Goal: Task Accomplishment & Management: Understand process/instructions

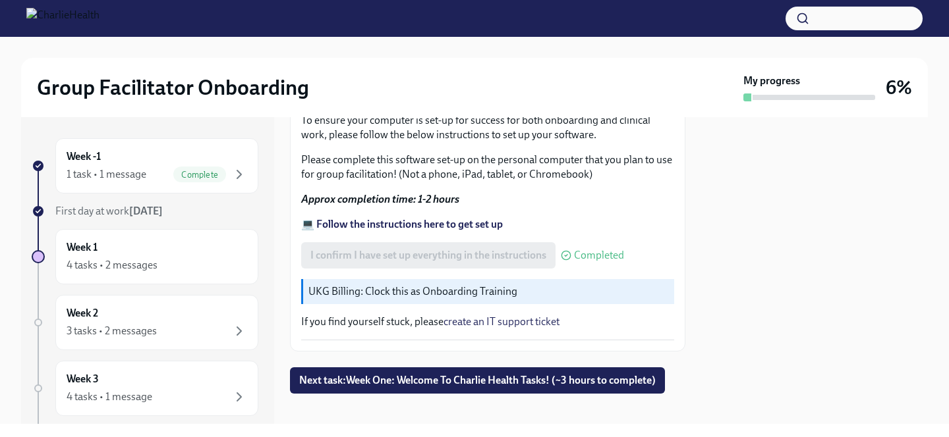
scroll to position [455, 0]
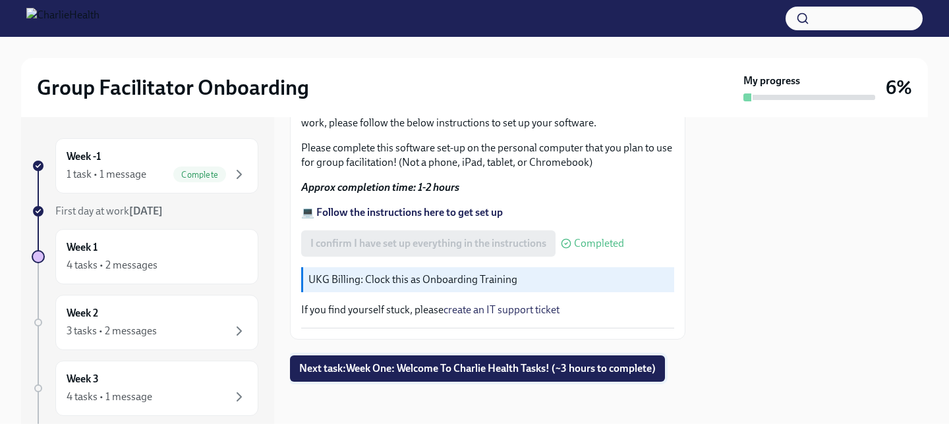
click at [517, 366] on span "Next task : Week One: Welcome To Charlie Health Tasks! (~3 hours to complete)" at bounding box center [477, 368] width 356 height 13
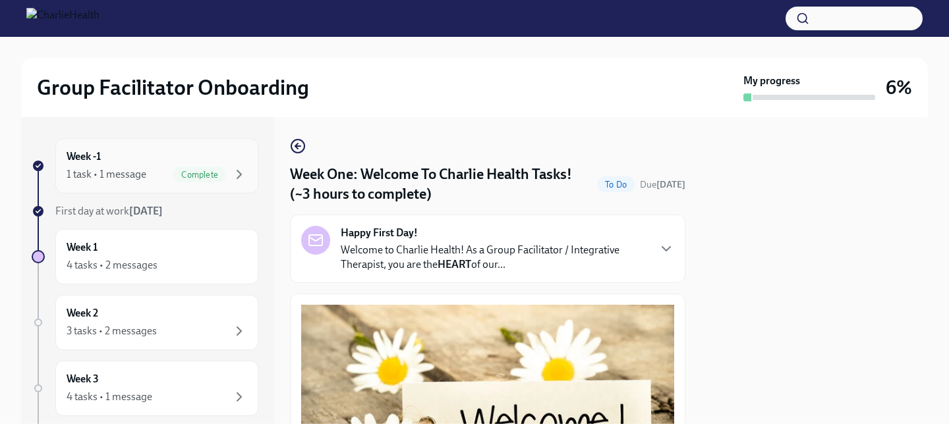
click at [183, 154] on div "Week -1 1 task • 1 message Complete" at bounding box center [157, 166] width 181 height 33
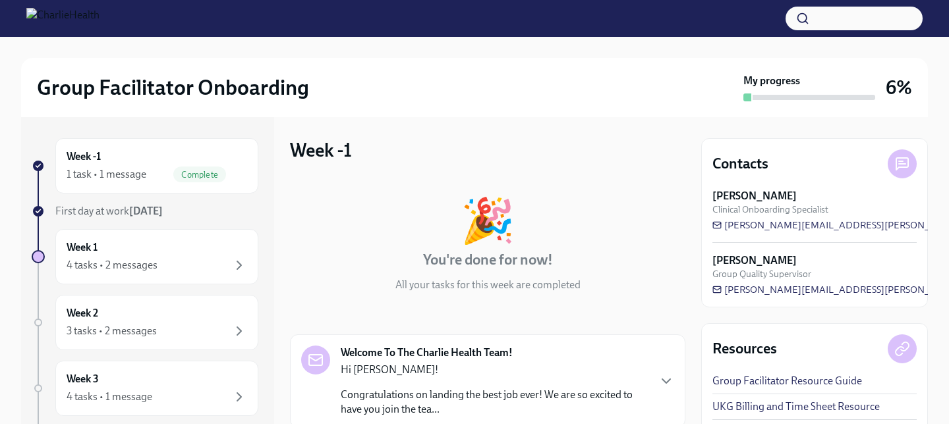
scroll to position [141, 0]
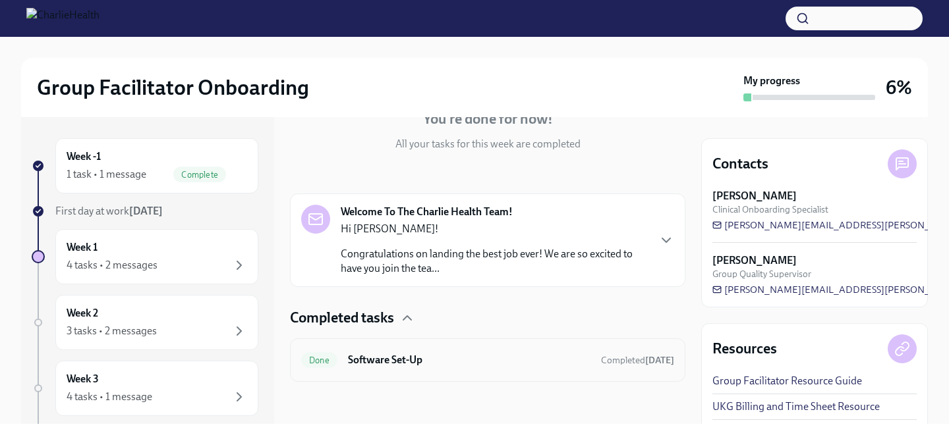
click at [414, 363] on h6 "Software Set-Up" at bounding box center [469, 360] width 242 height 14
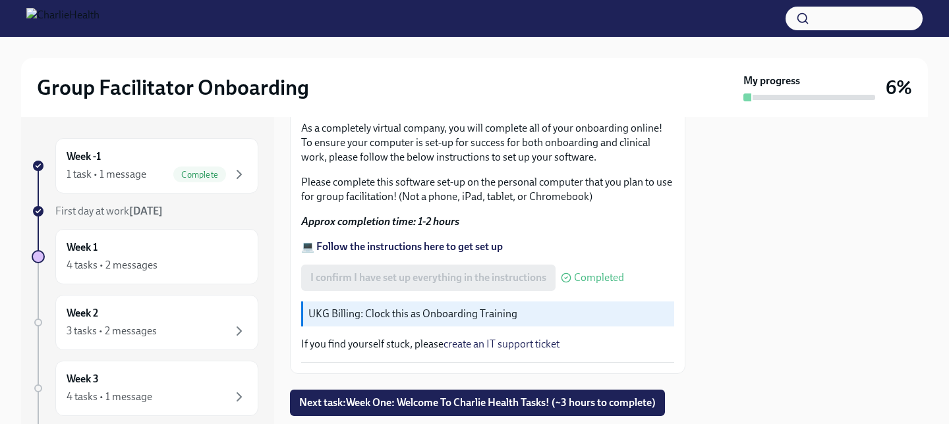
scroll to position [455, 0]
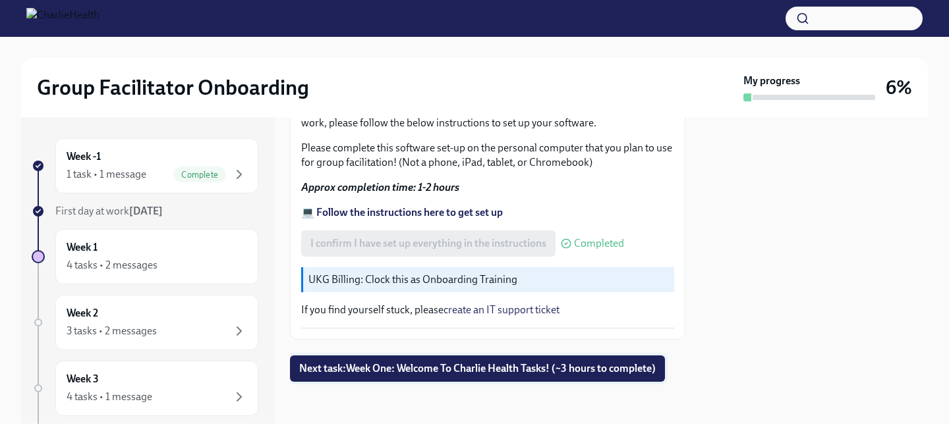
click at [526, 374] on span "Next task : Week One: Welcome To Charlie Health Tasks! (~3 hours to complete)" at bounding box center [477, 368] width 356 height 13
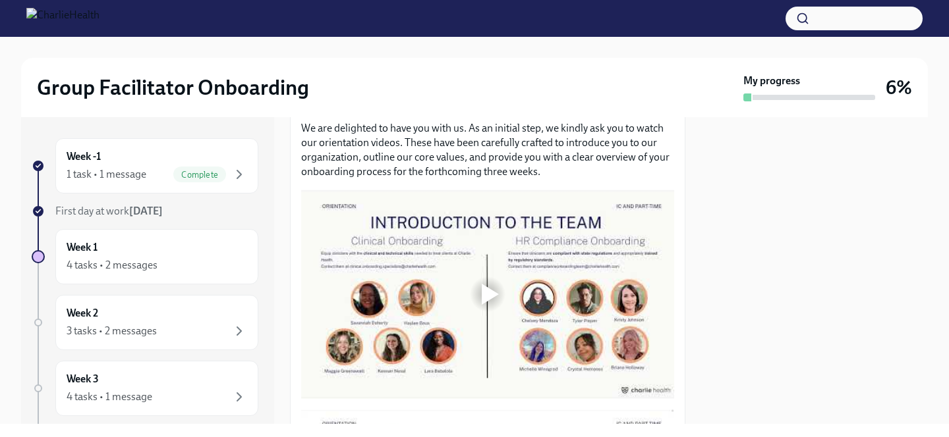
scroll to position [599, 0]
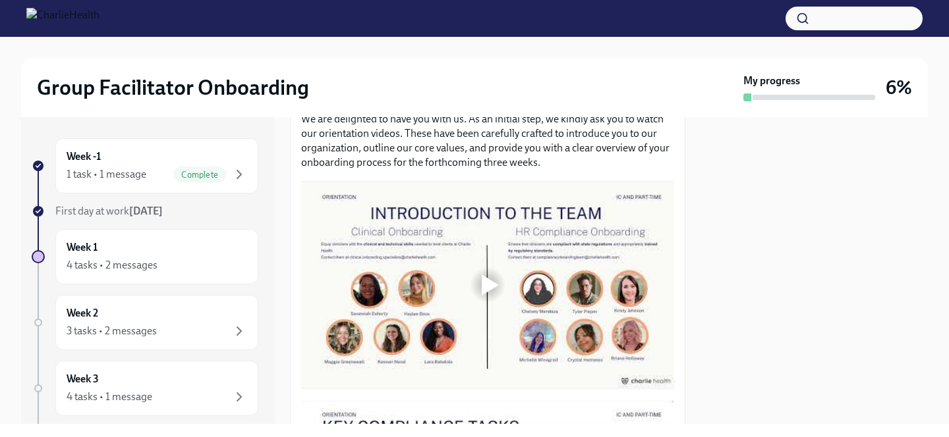
click at [489, 287] on div at bounding box center [490, 285] width 17 height 21
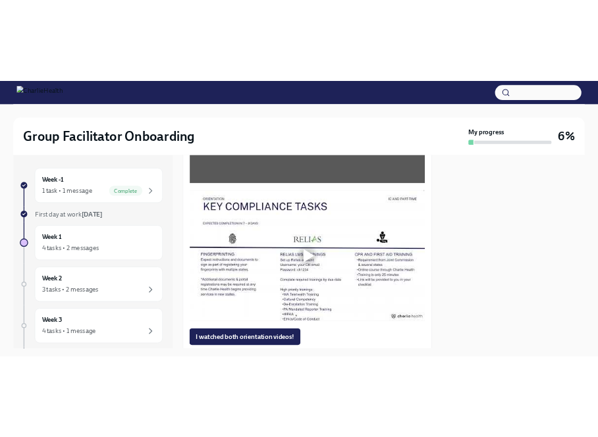
scroll to position [828, 0]
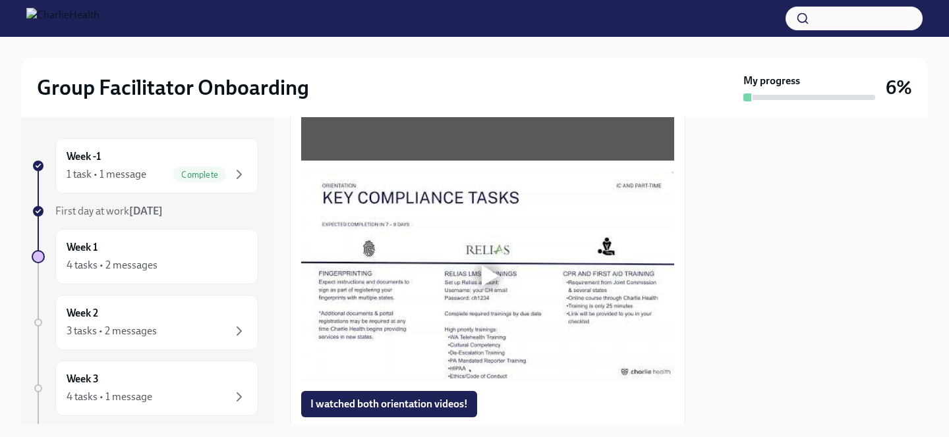
click at [484, 281] on div at bounding box center [490, 276] width 17 height 21
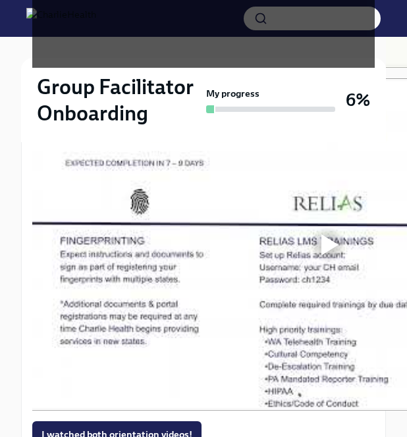
scroll to position [1074, 0]
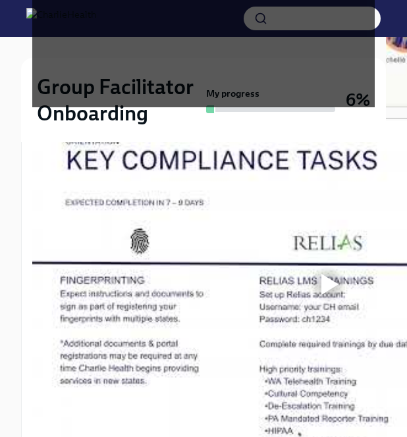
click at [322, 296] on div at bounding box center [328, 285] width 42 height 42
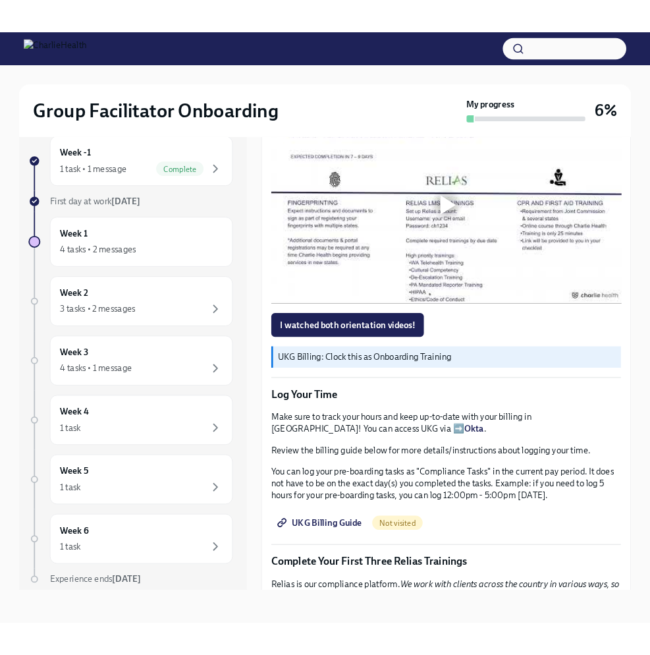
scroll to position [841, 0]
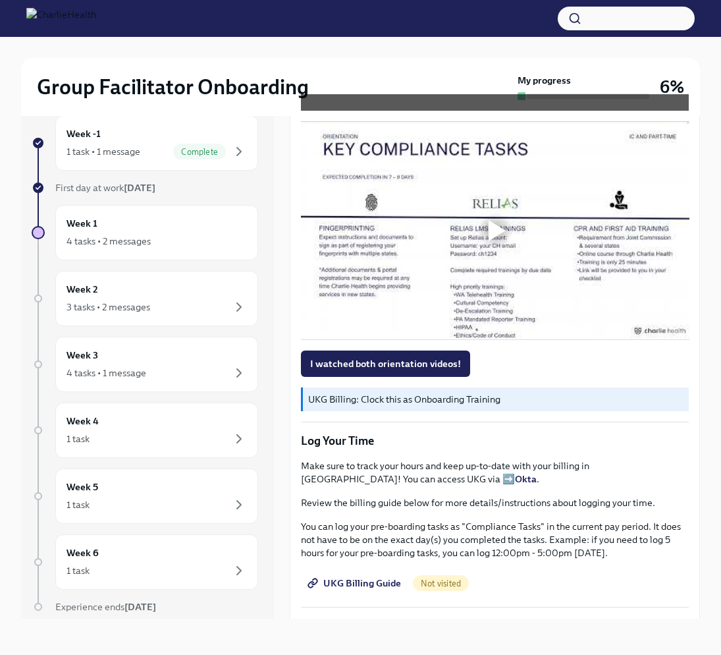
click at [495, 229] on div at bounding box center [497, 230] width 17 height 21
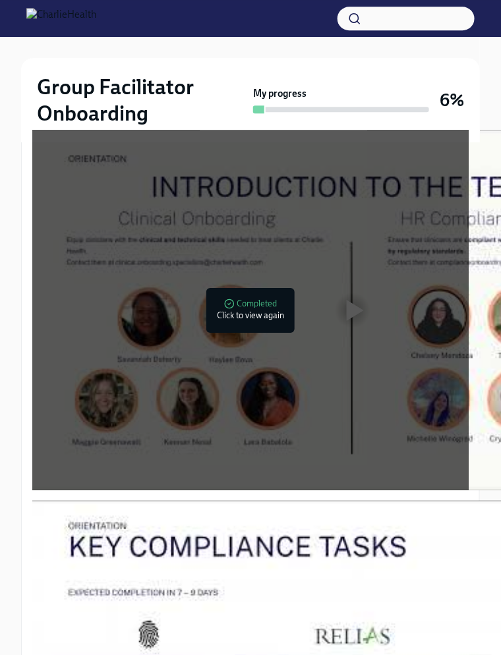
scroll to position [737, 0]
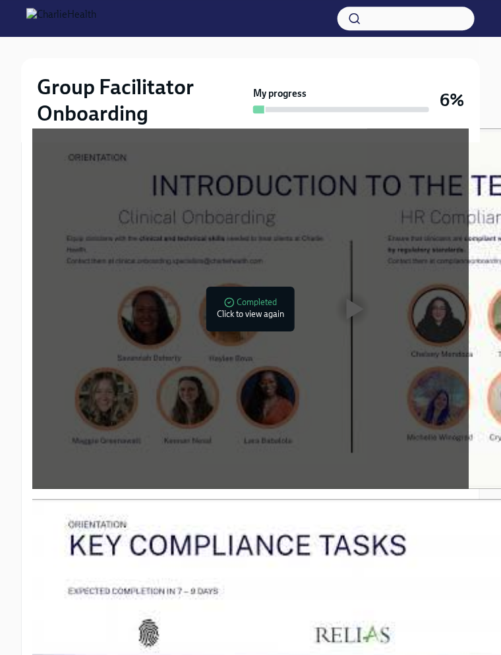
click at [282, 303] on div at bounding box center [352, 308] width 640 height 360
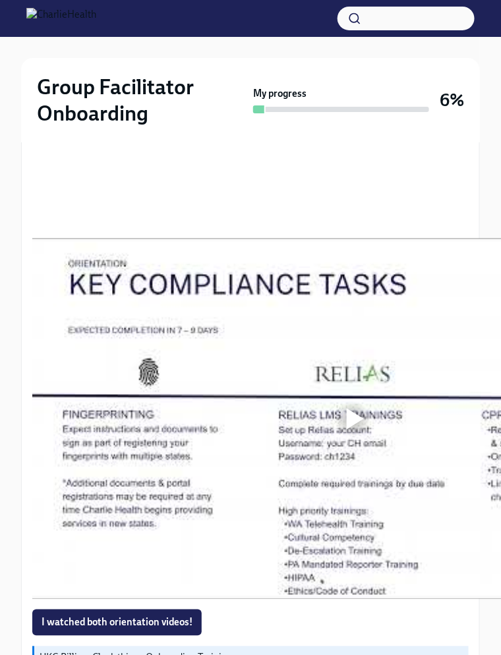
scroll to position [1005, 0]
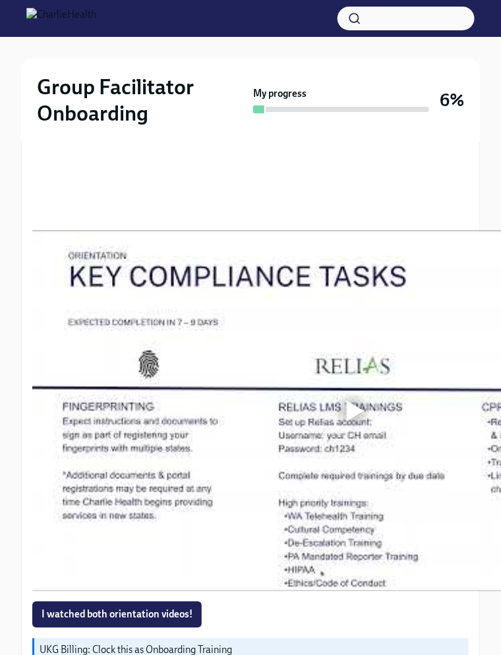
click at [337, 437] on div at bounding box center [352, 411] width 640 height 360
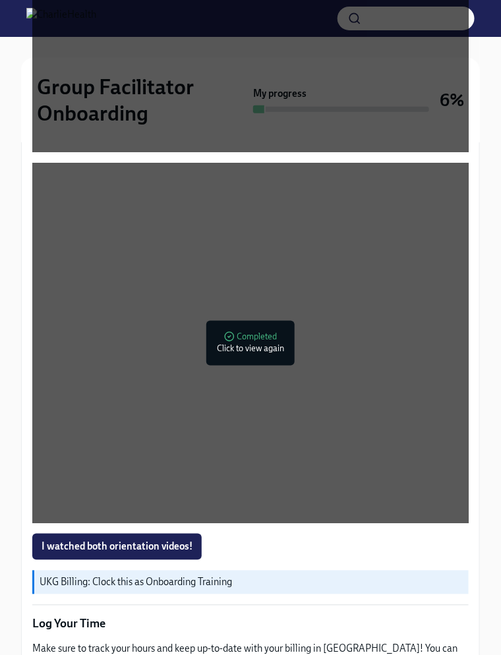
scroll to position [1110, 0]
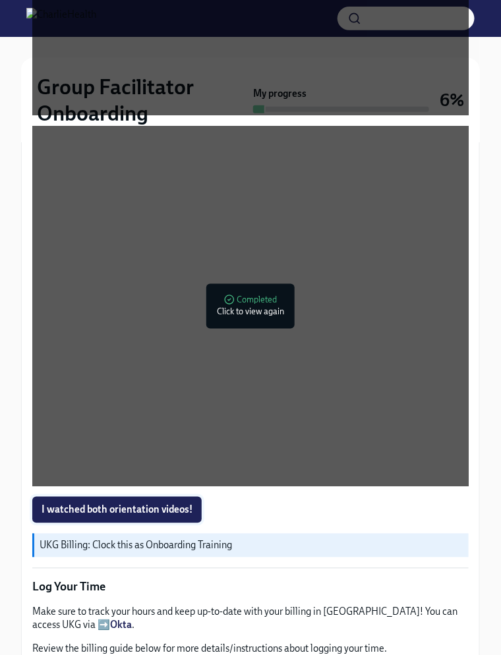
click at [169, 437] on span "I watched both orientation videos!" at bounding box center [117, 509] width 151 height 13
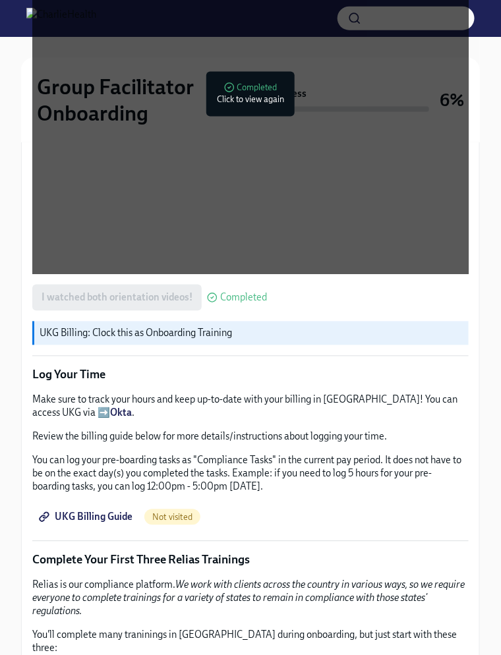
scroll to position [1330, 0]
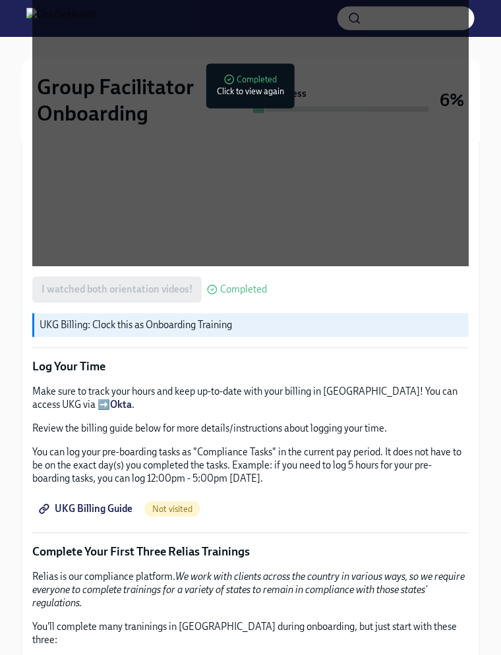
click at [107, 437] on span "UKG Billing Guide" at bounding box center [87, 509] width 91 height 13
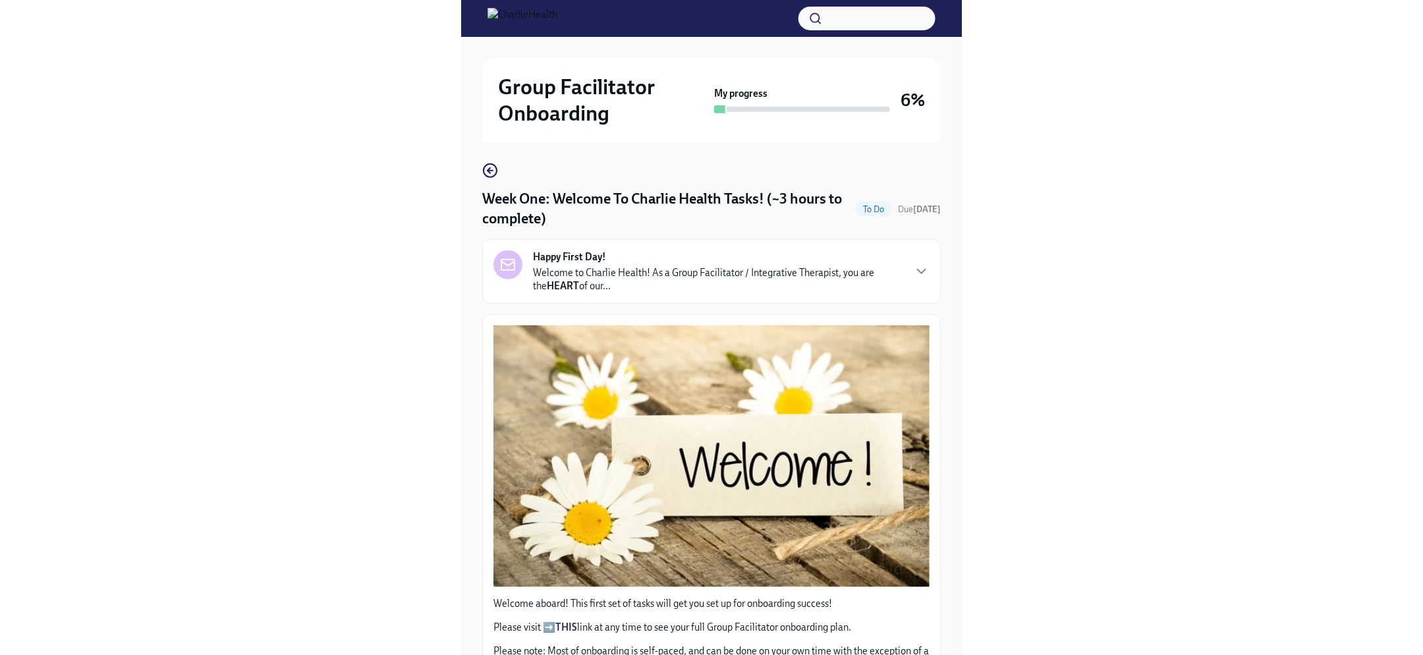
scroll to position [0, 0]
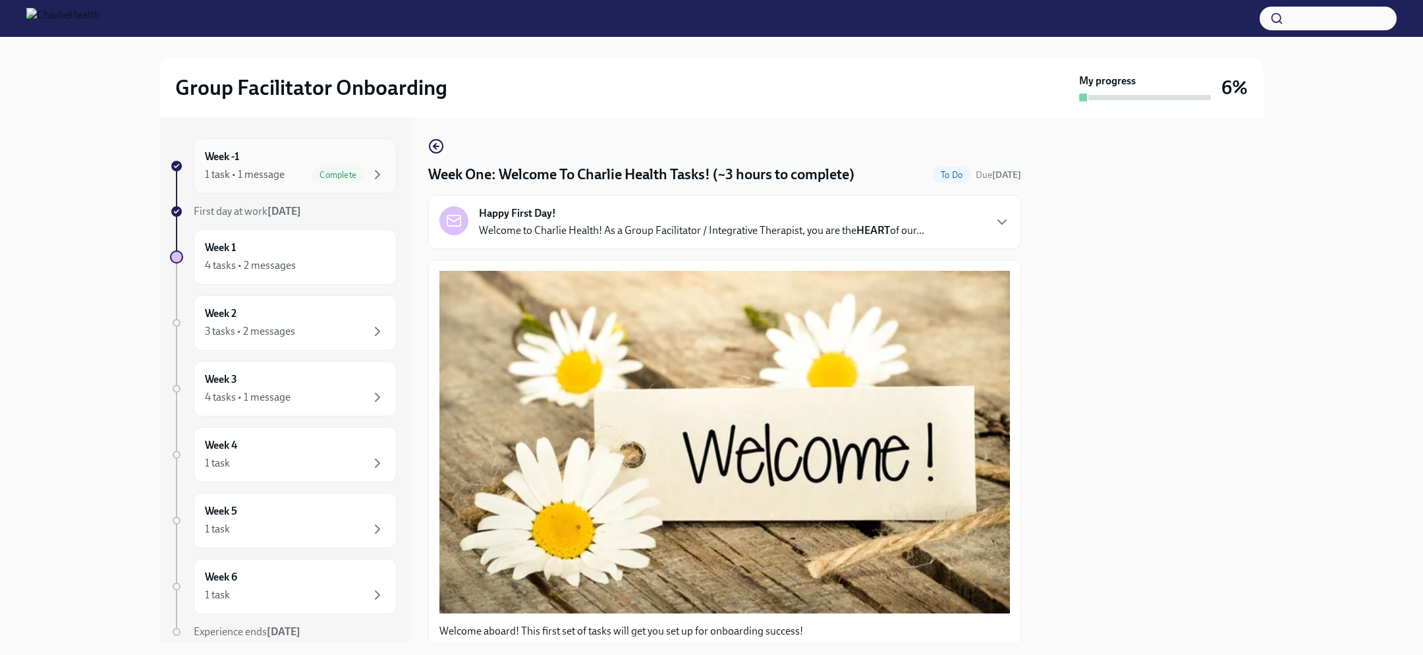
click at [270, 164] on div "Week -1 1 task • 1 message Complete" at bounding box center [295, 166] width 181 height 33
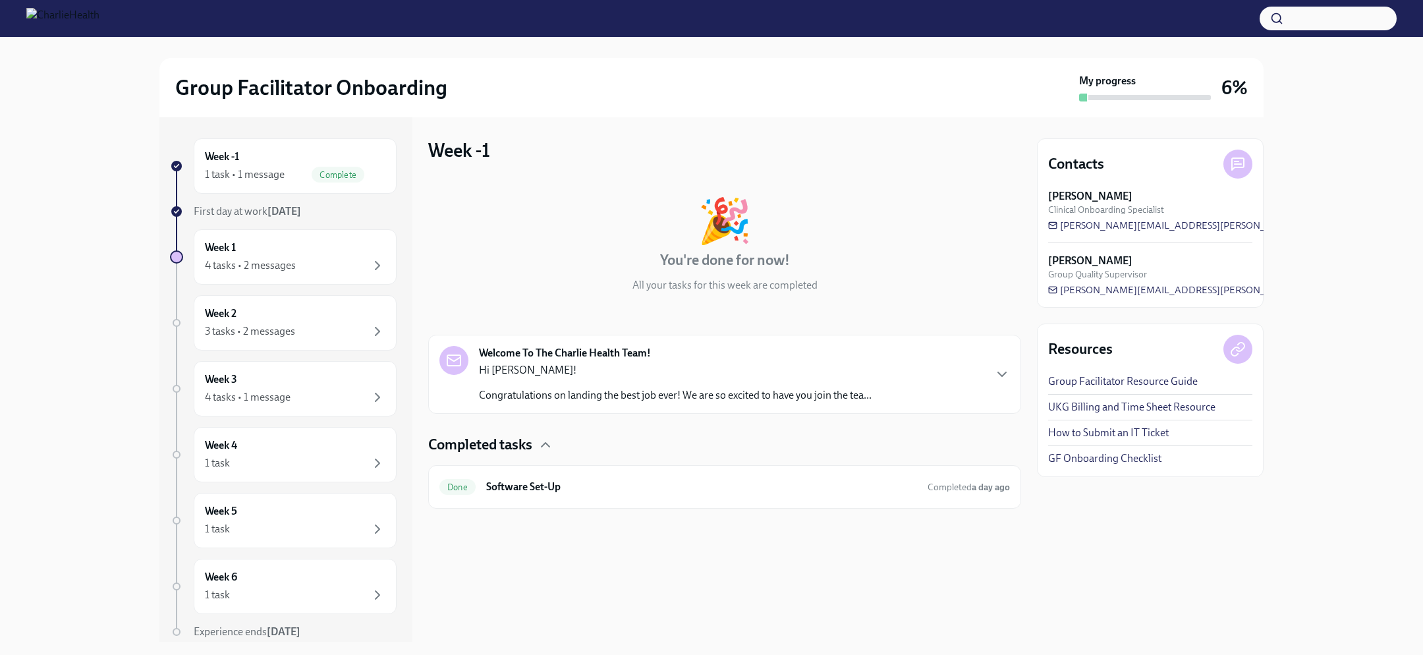
click at [756, 380] on div "Hi [PERSON_NAME]! Congratulations on landing the best job ever! We are so excit…" at bounding box center [675, 383] width 393 height 40
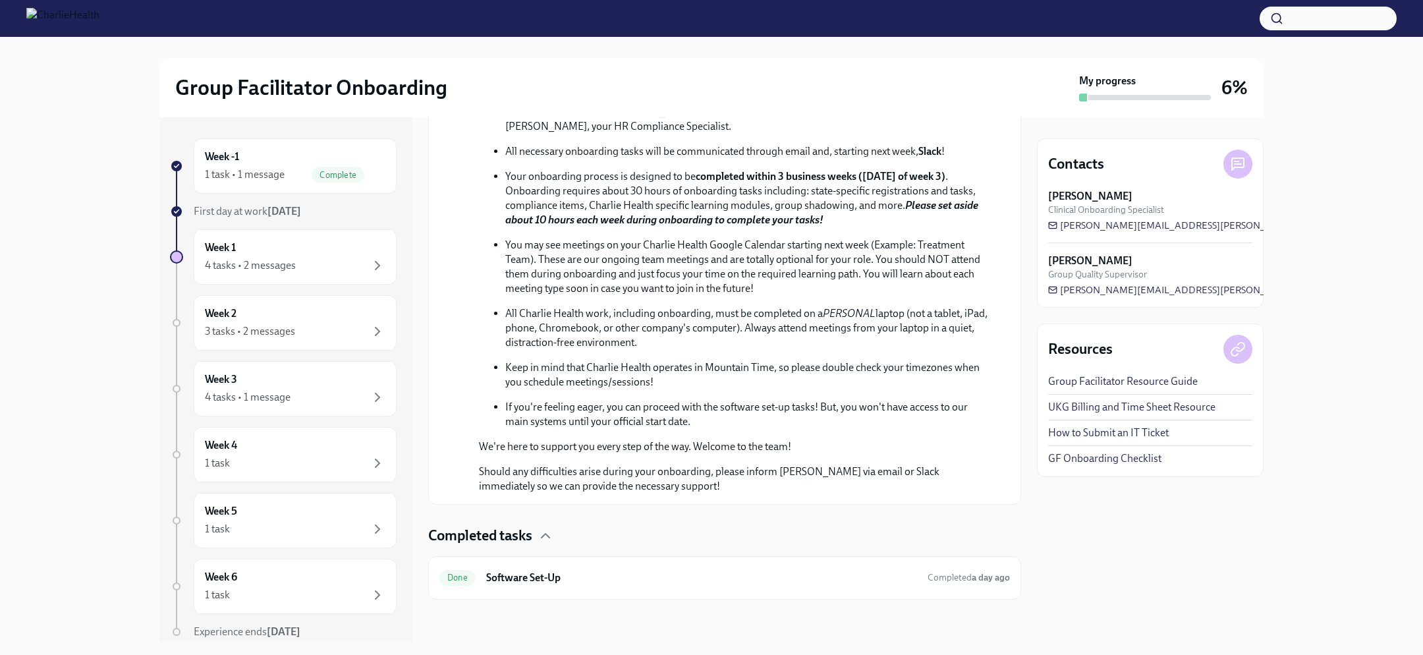
scroll to position [542, 0]
